Goal: Task Accomplishment & Management: Manage account settings

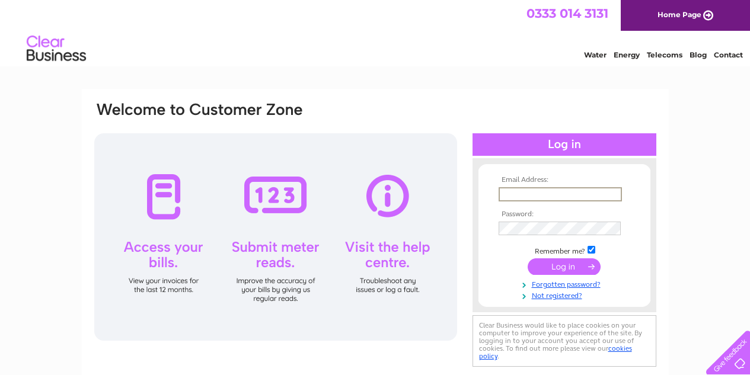
type input "[EMAIL_ADDRESS][DOMAIN_NAME]"
click at [558, 266] on input "submit" at bounding box center [564, 265] width 73 height 17
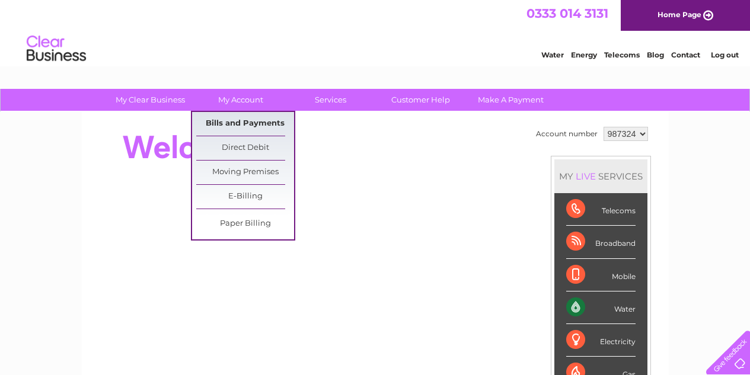
click at [254, 126] on link "Bills and Payments" at bounding box center [245, 124] width 98 height 24
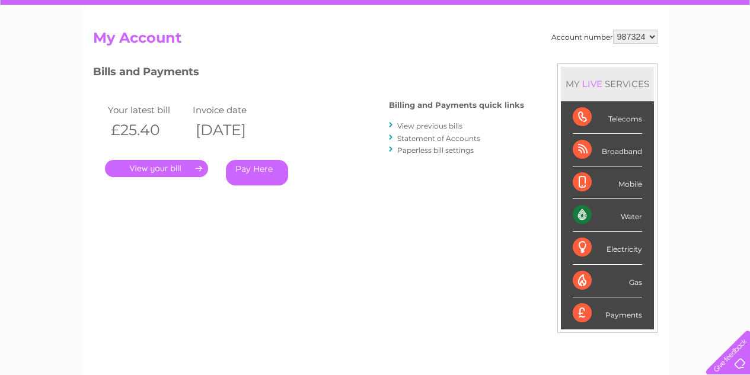
scroll to position [106, 0]
click at [440, 125] on link "View previous bills" at bounding box center [429, 126] width 65 height 9
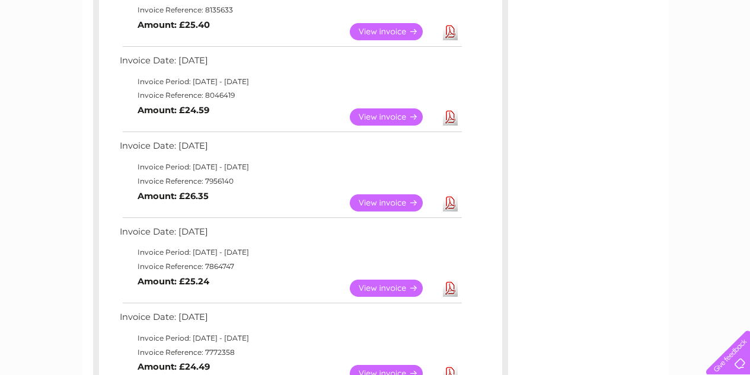
scroll to position [264, 0]
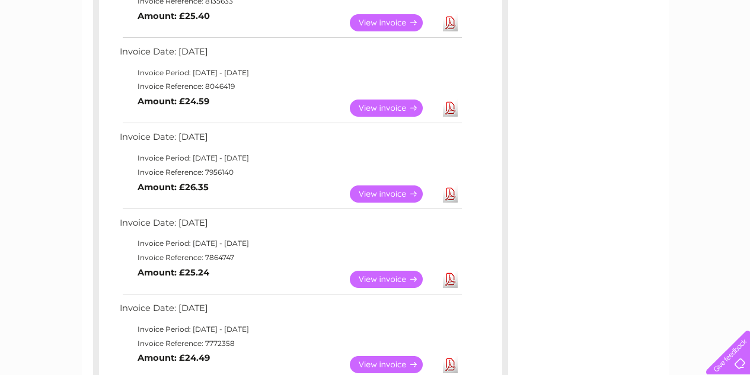
click at [404, 271] on link "View" at bounding box center [393, 279] width 87 height 17
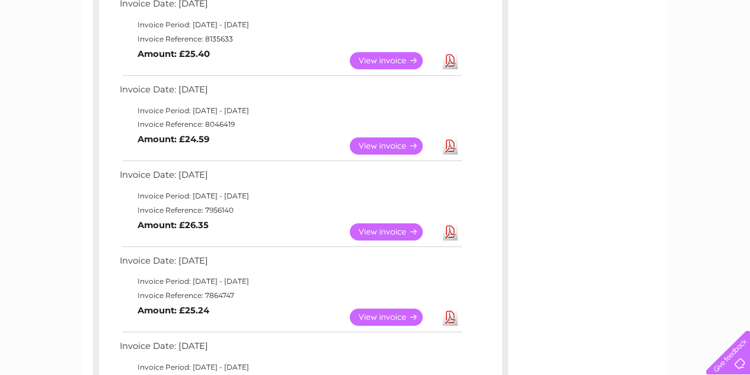
scroll to position [223, 0]
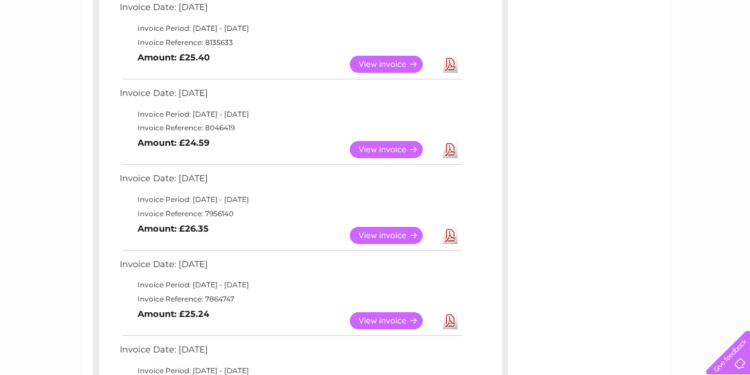
click at [385, 232] on link "View" at bounding box center [393, 235] width 87 height 17
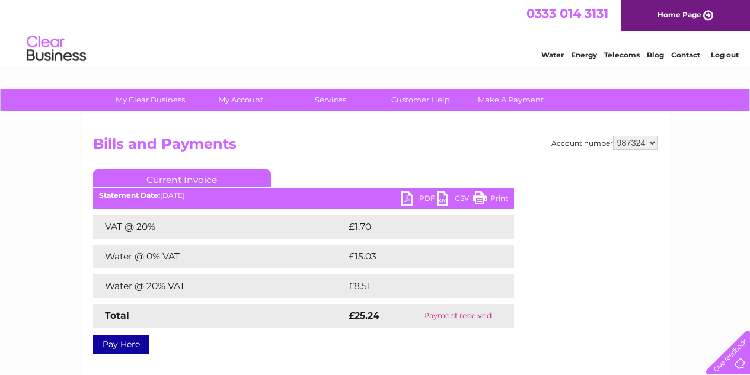
click at [492, 197] on link "Print" at bounding box center [491, 200] width 36 height 17
click at [496, 199] on link "Print" at bounding box center [491, 200] width 36 height 17
